Goal: Task Accomplishment & Management: Use online tool/utility

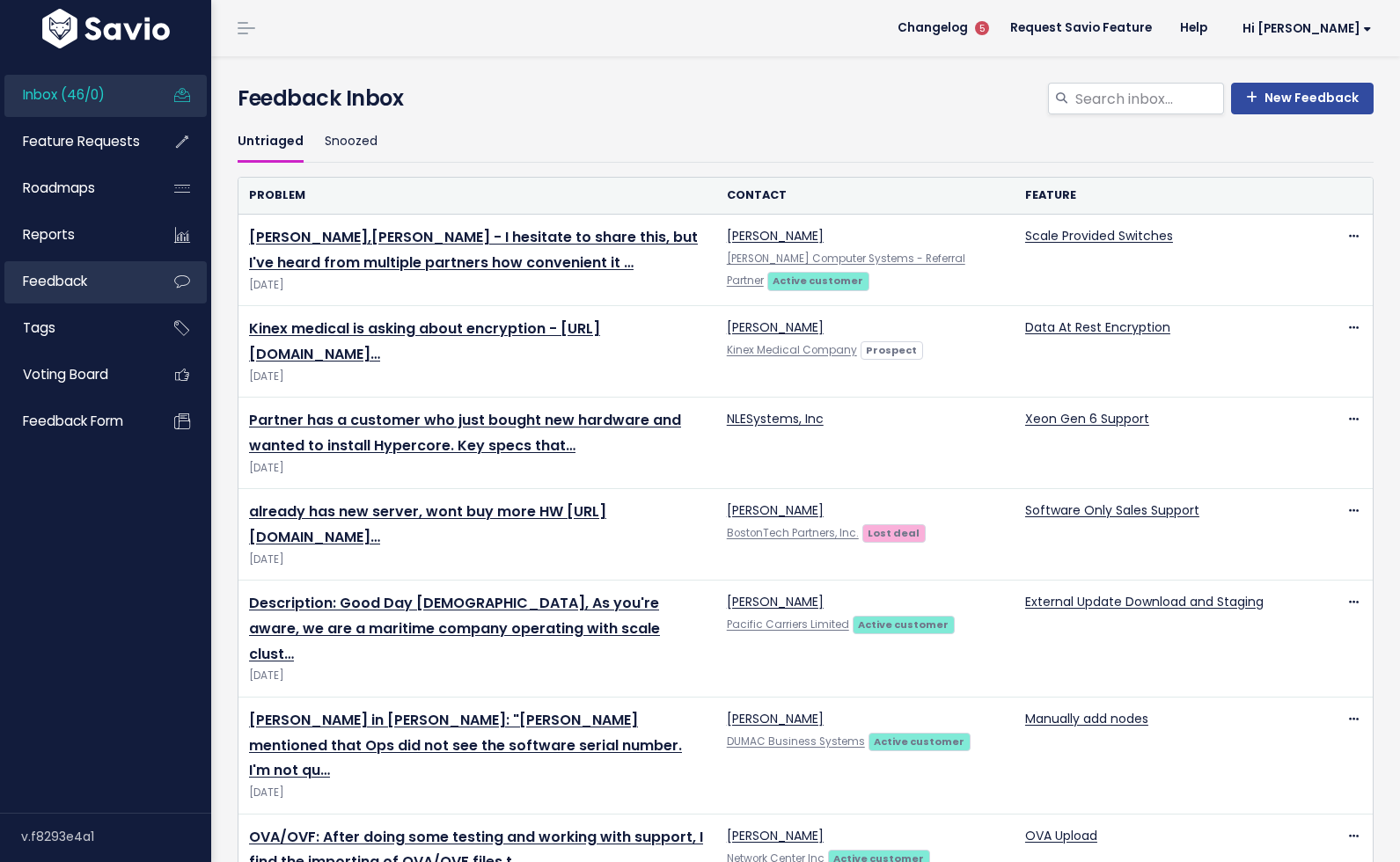
click at [104, 265] on link "Feedback" at bounding box center [76, 282] width 142 height 41
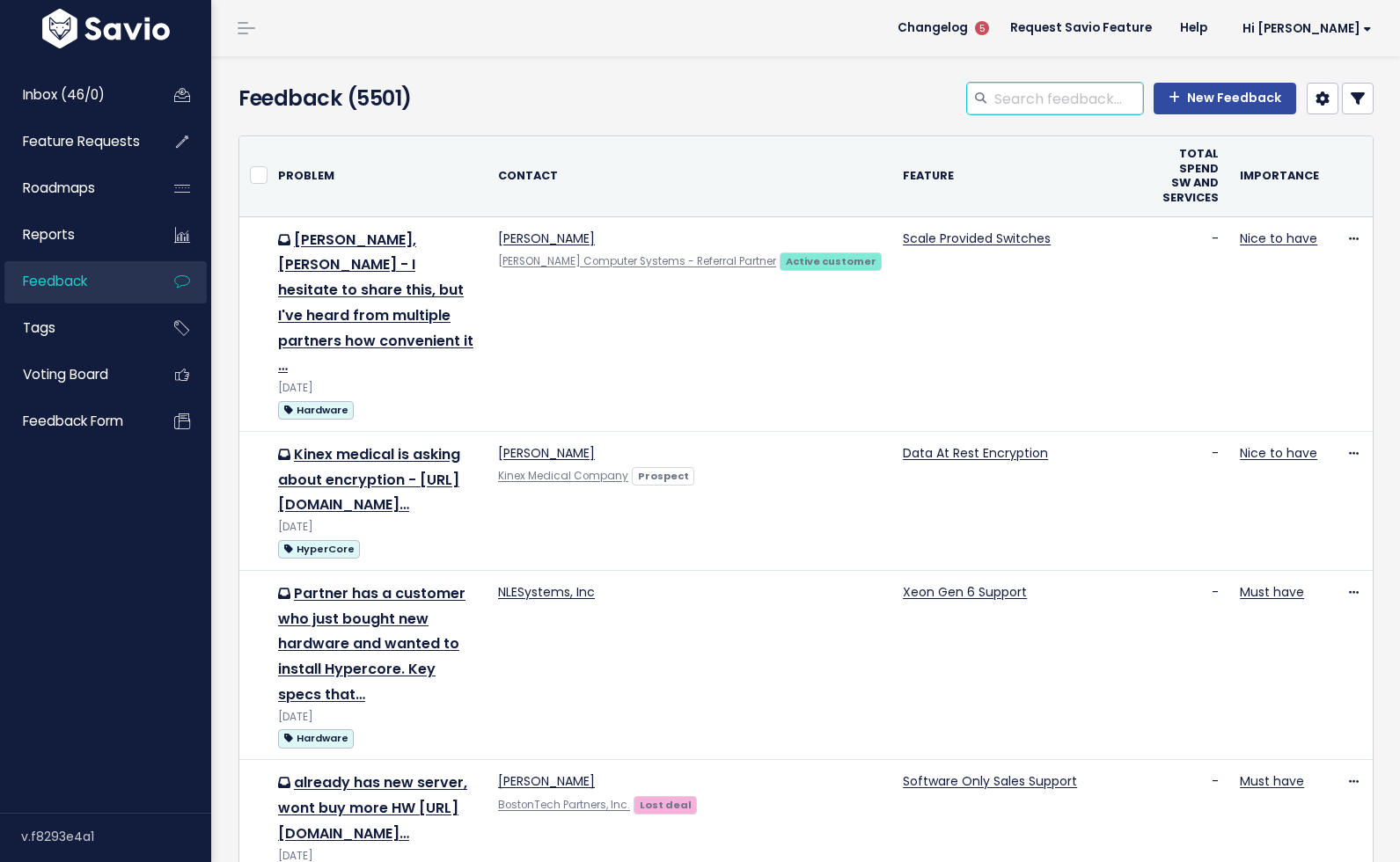
click at [1069, 107] on input "search" at bounding box center [1067, 98] width 150 height 32
type input "filter"
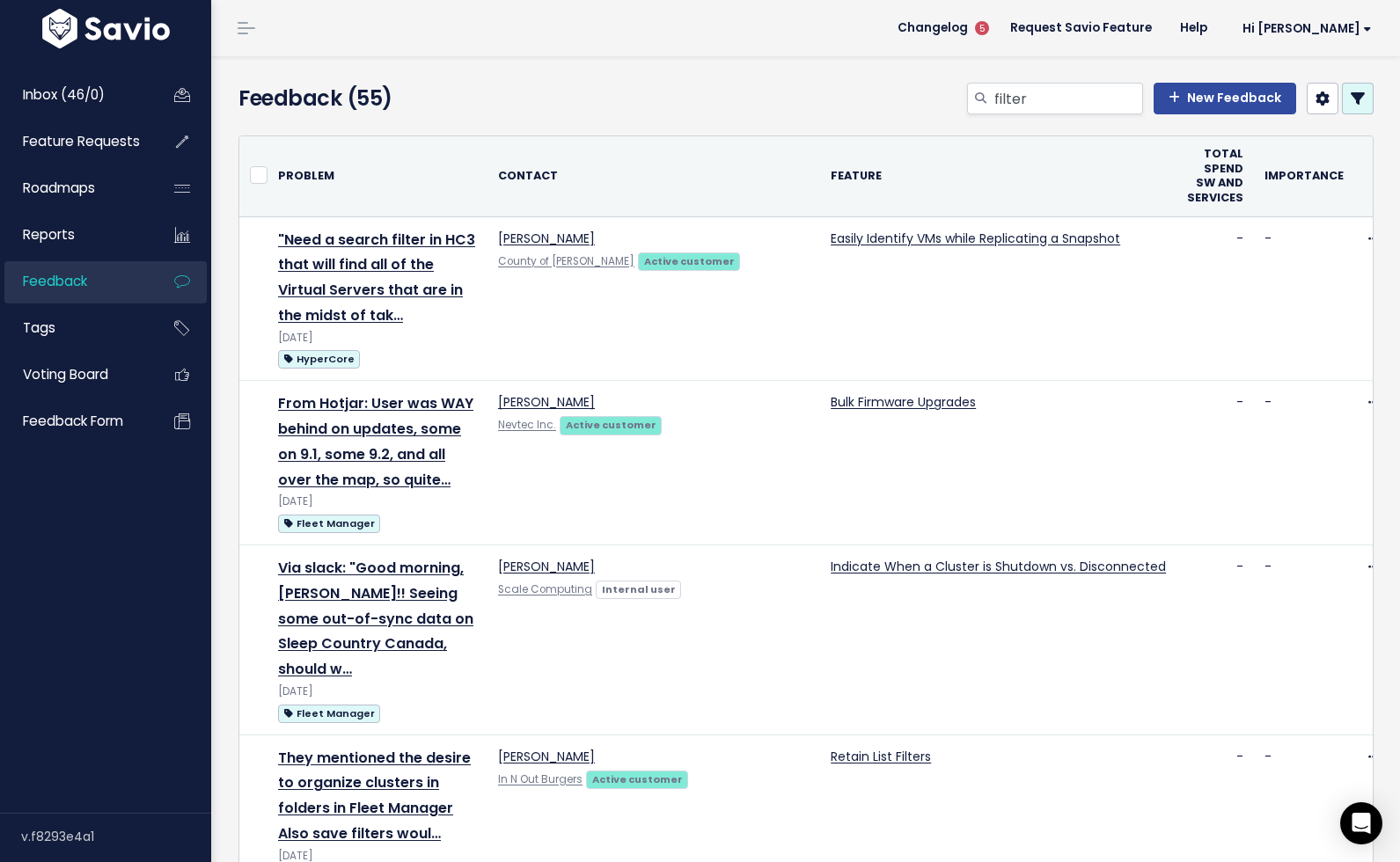
click at [1363, 98] on icon at bounding box center [1357, 98] width 14 height 14
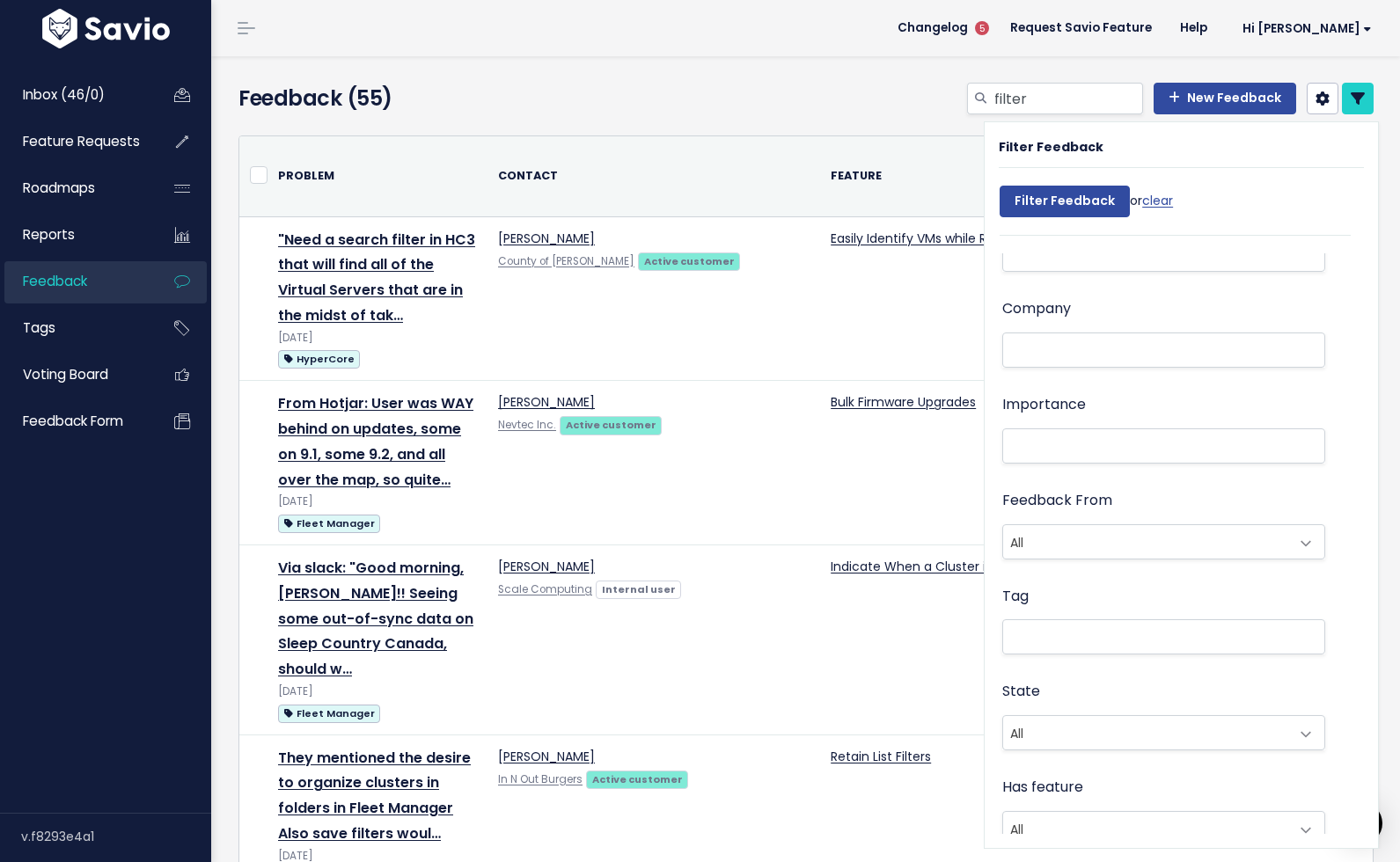
scroll to position [232, 0]
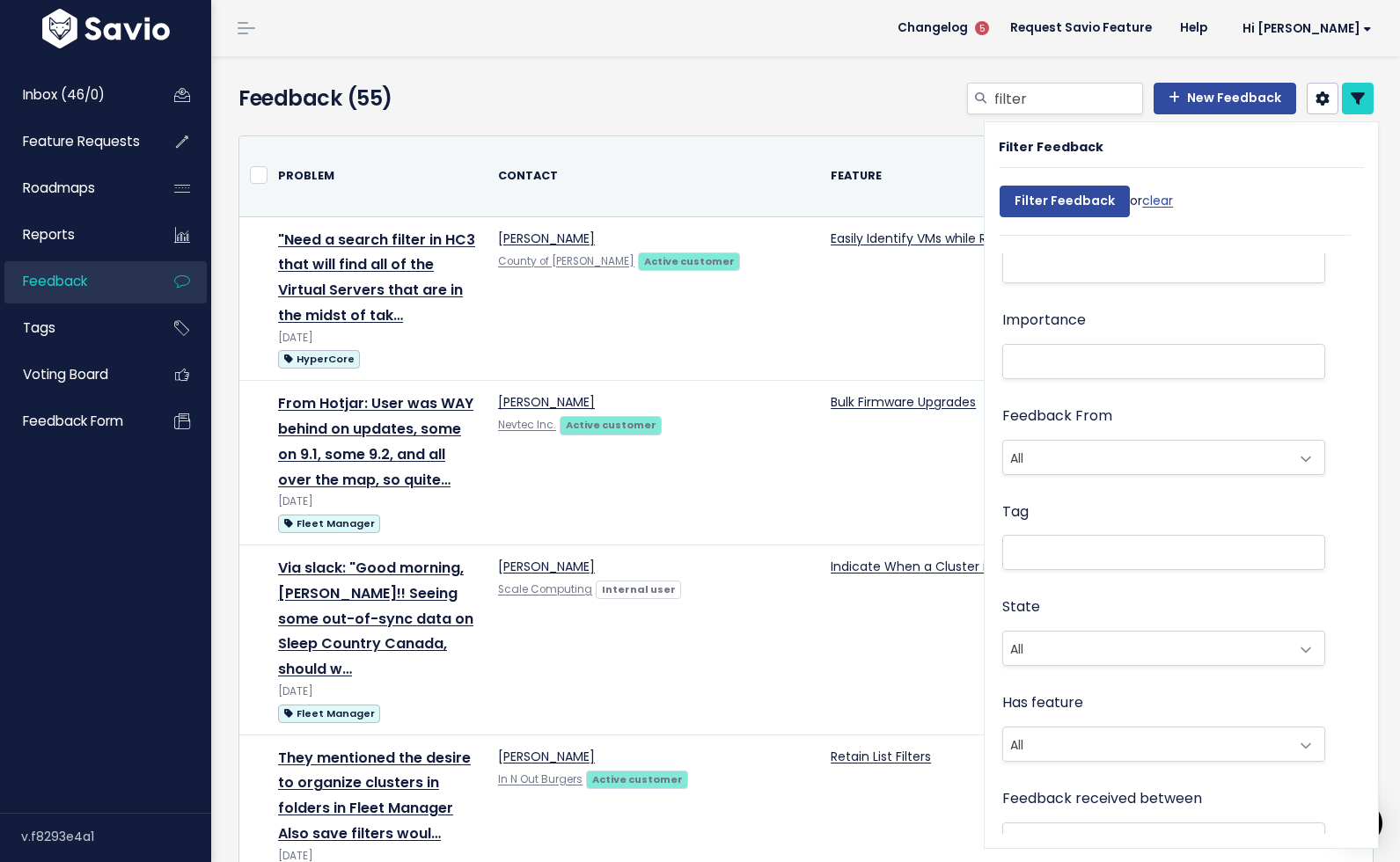
click at [1057, 557] on ul at bounding box center [1163, 552] width 321 height 33
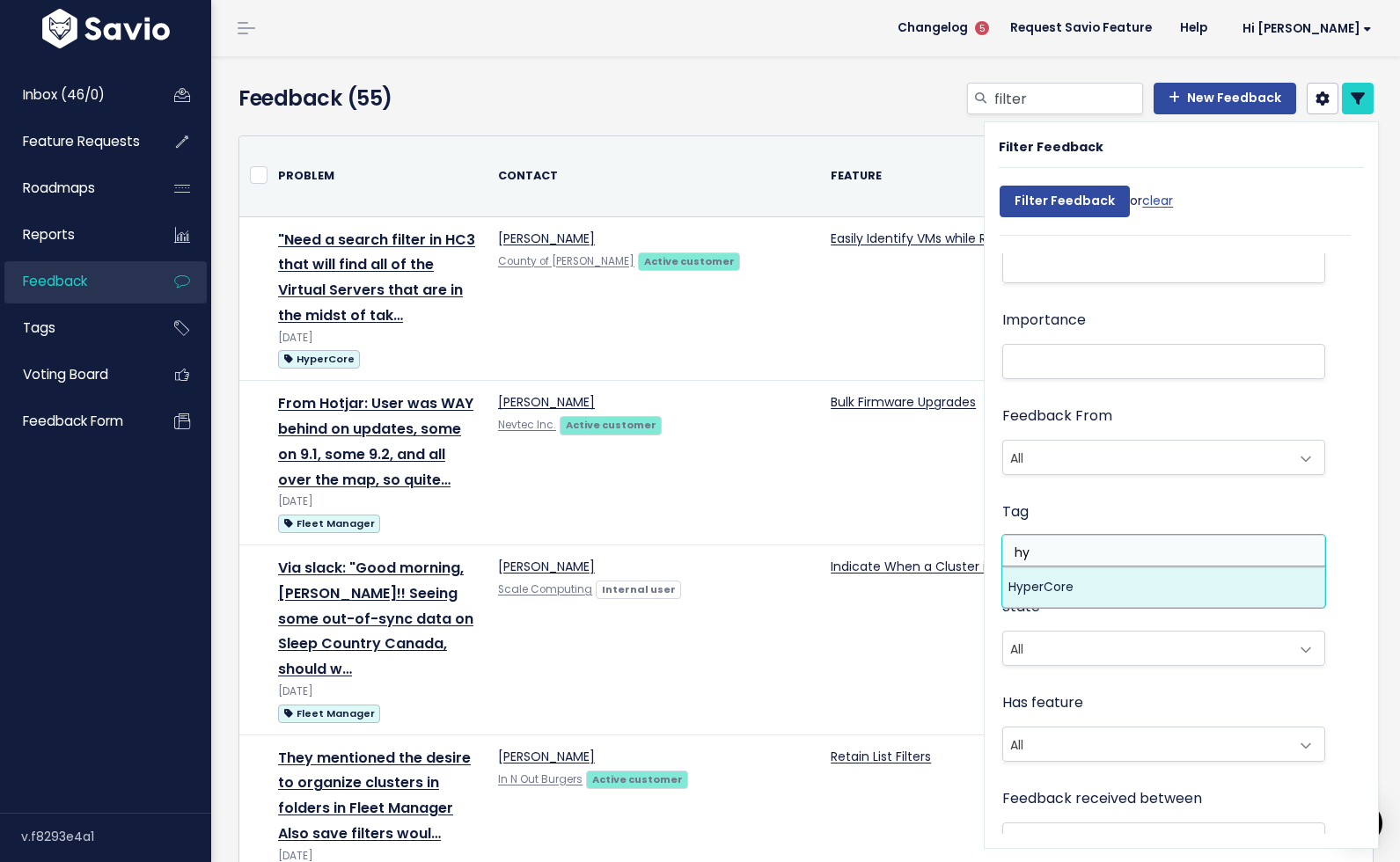
type input "hy"
select select "3550"
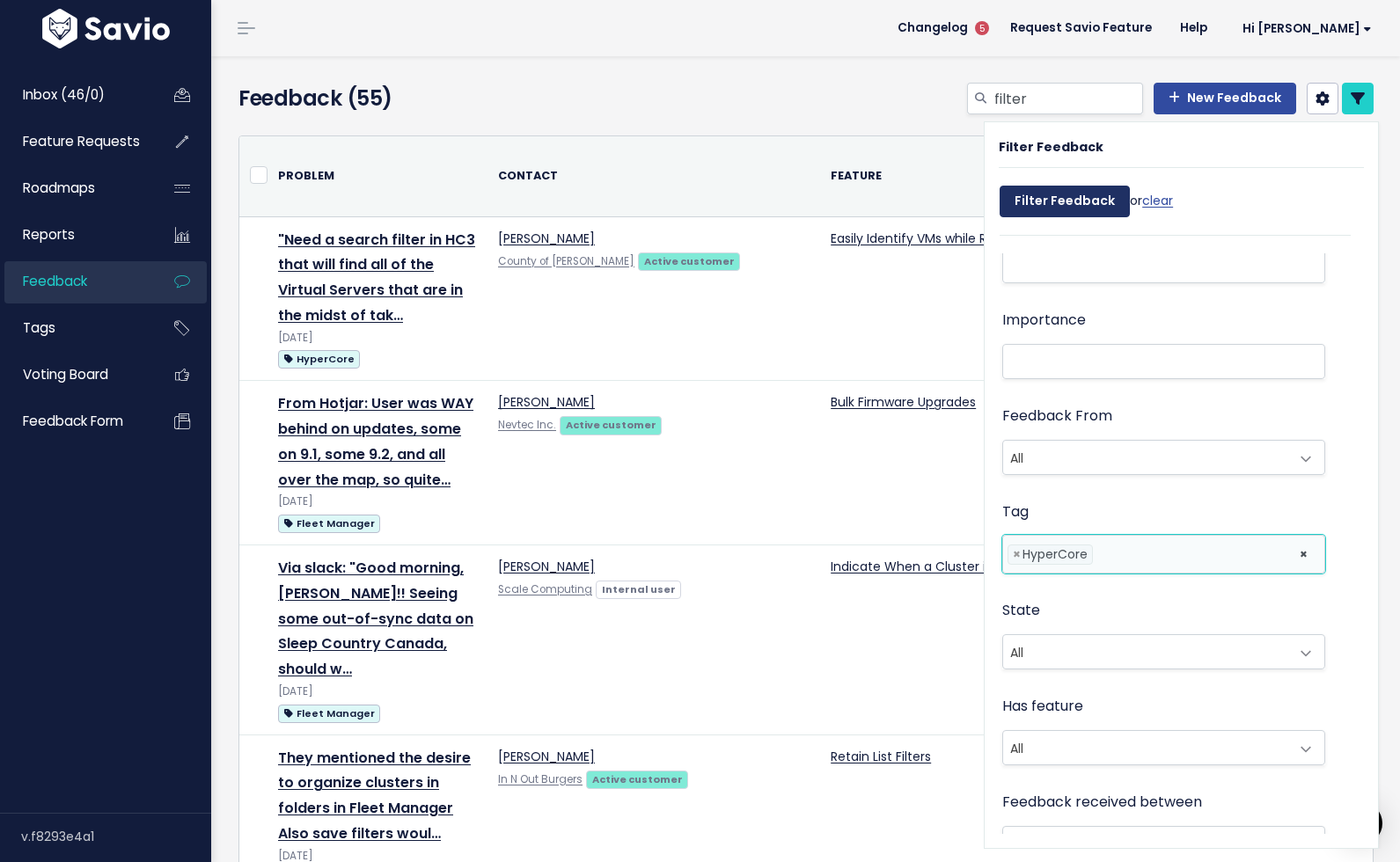
click at [1030, 204] on input "Filter Feedback" at bounding box center [1064, 201] width 130 height 32
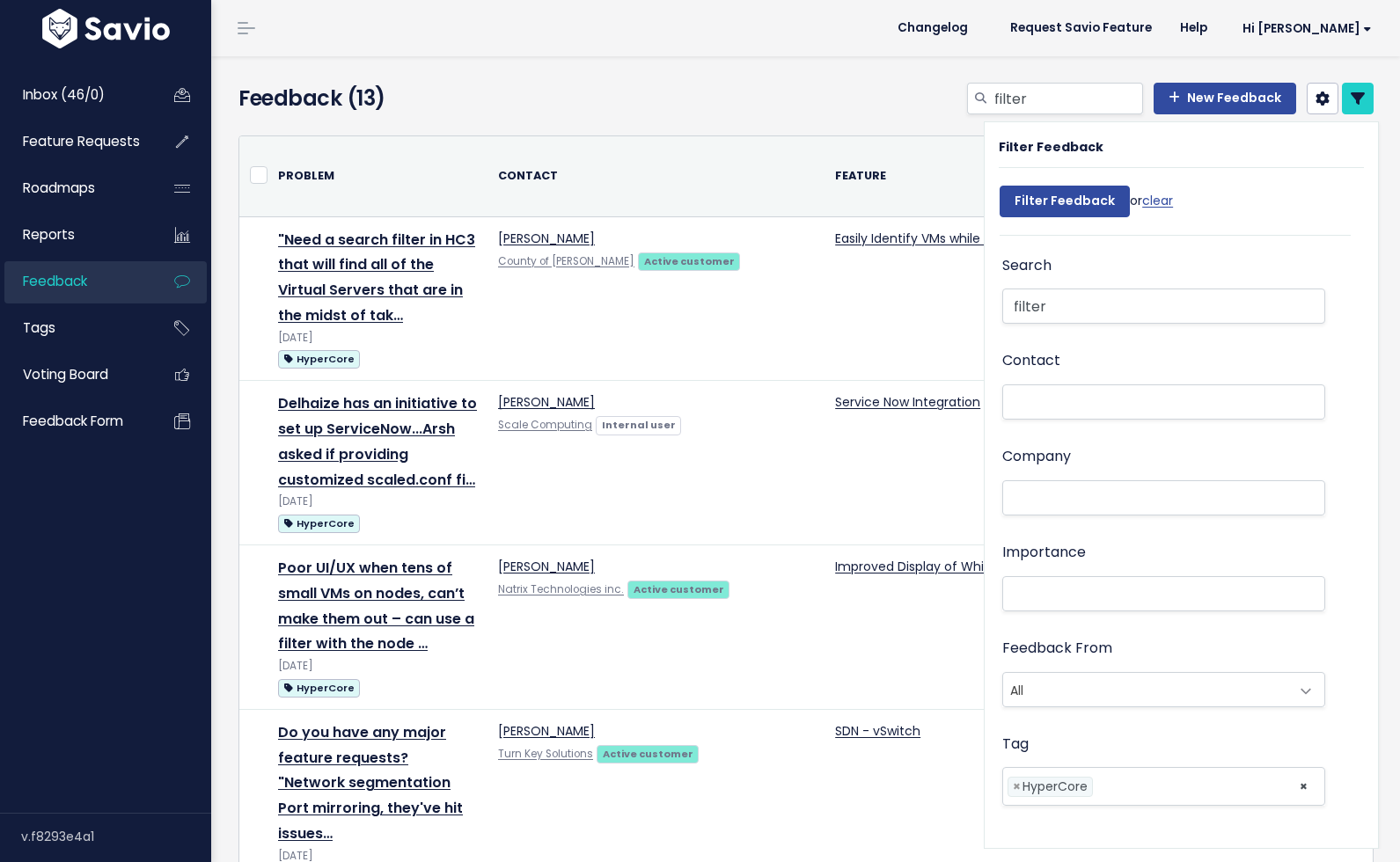
select select
